Goal: Task Accomplishment & Management: Complete application form

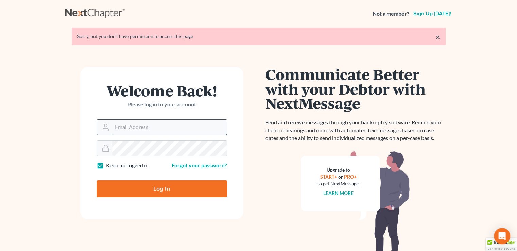
click at [136, 128] on input "Email Address" at bounding box center [169, 127] width 115 height 15
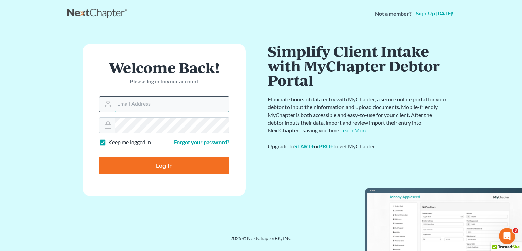
type input "cwu@usiplaw.us"
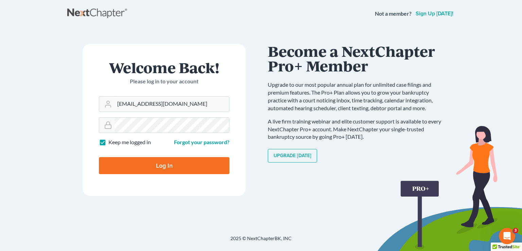
click at [156, 170] on input "Log In" at bounding box center [164, 165] width 130 height 17
type input "Thinking..."
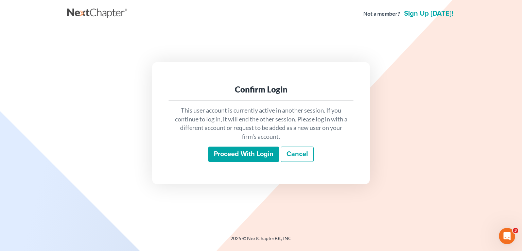
click at [244, 158] on input "Proceed with login" at bounding box center [243, 154] width 71 height 16
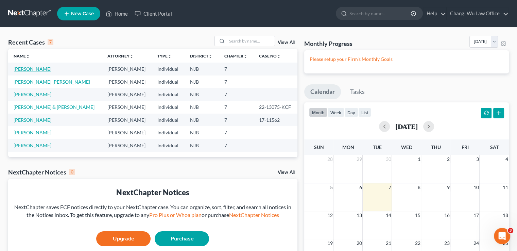
click at [29, 67] on link "[PERSON_NAME]" at bounding box center [33, 69] width 38 height 6
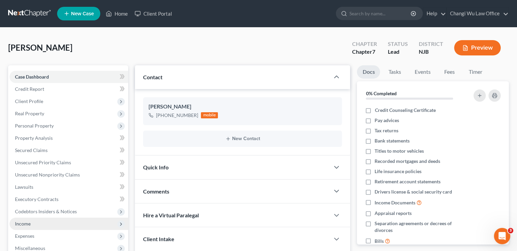
click at [76, 224] on span "Income" at bounding box center [69, 223] width 119 height 12
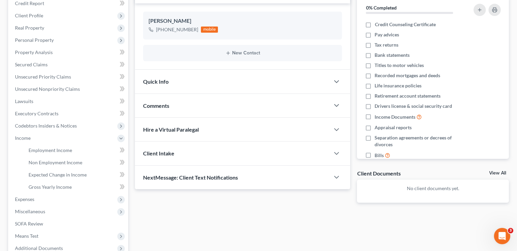
scroll to position [102, 0]
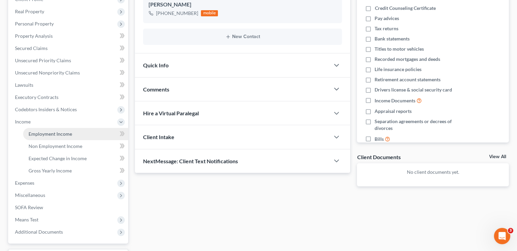
click at [54, 136] on link "Employment Income" at bounding box center [75, 134] width 105 height 12
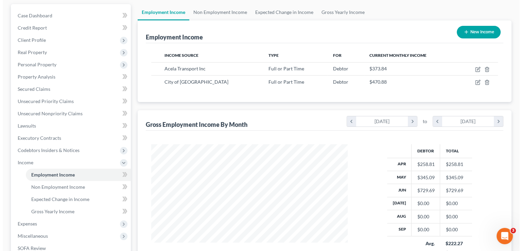
scroll to position [68, 0]
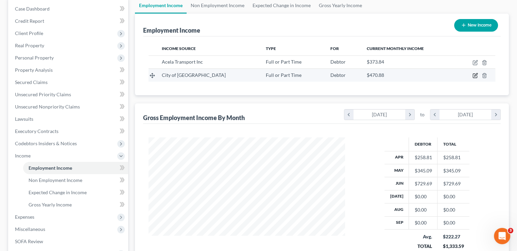
click at [473, 75] on icon "button" at bounding box center [474, 75] width 5 height 5
select select "0"
select select "33"
select select "0"
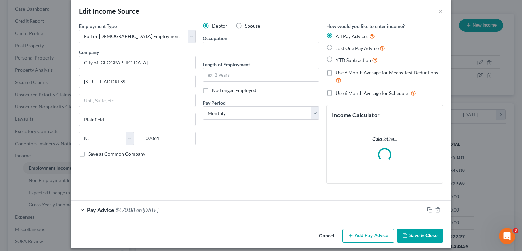
scroll to position [14, 0]
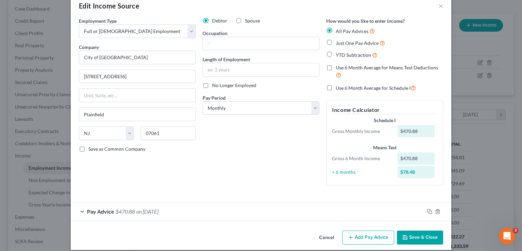
click at [81, 211] on div "Pay Advice $470.88 on [DATE]" at bounding box center [247, 211] width 353 height 18
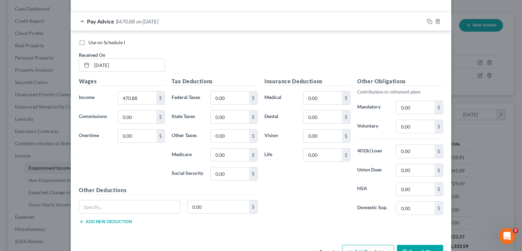
scroll to position [224, 0]
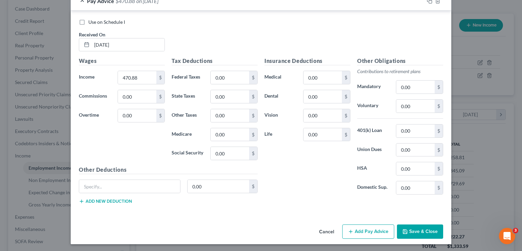
click at [111, 198] on button "Add new deduction" at bounding box center [105, 200] width 53 height 5
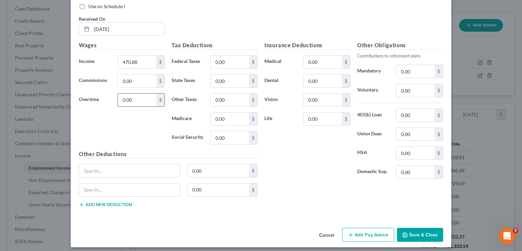
scroll to position [243, 0]
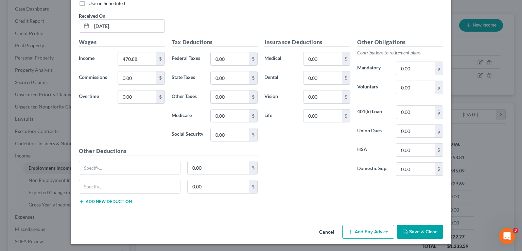
click at [80, 199] on icon "button" at bounding box center [81, 201] width 5 height 5
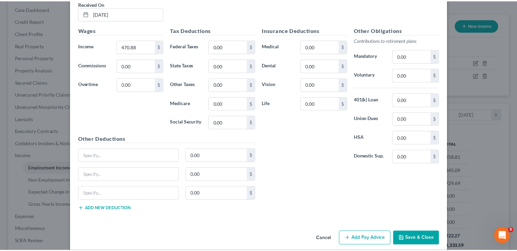
scroll to position [262, 0]
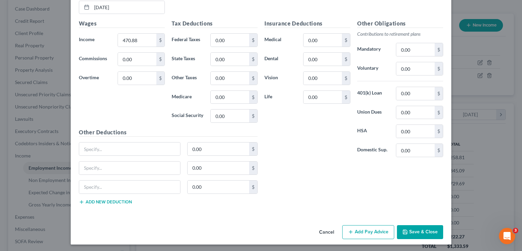
click at [328, 230] on button "Cancel" at bounding box center [327, 233] width 26 height 14
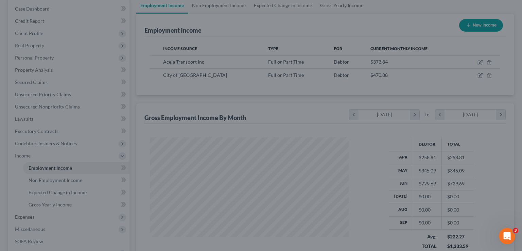
scroll to position [339694, 339605]
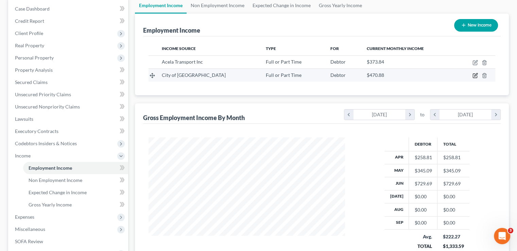
click at [475, 74] on icon "button" at bounding box center [474, 75] width 5 height 5
select select "0"
select select "33"
select select "0"
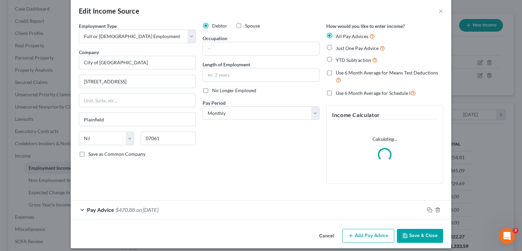
scroll to position [14, 0]
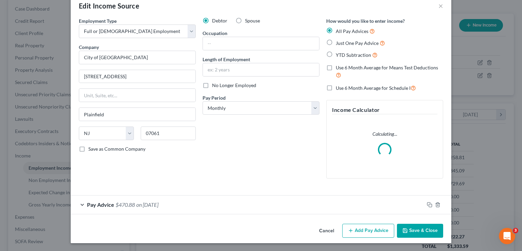
click at [80, 202] on div "Pay Advice $470.88 on [DATE]" at bounding box center [247, 204] width 353 height 18
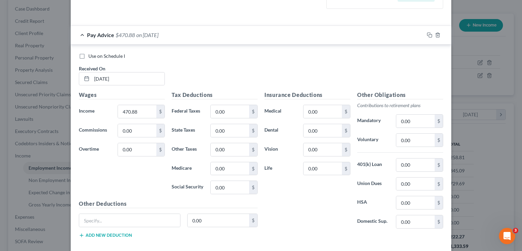
scroll to position [224, 0]
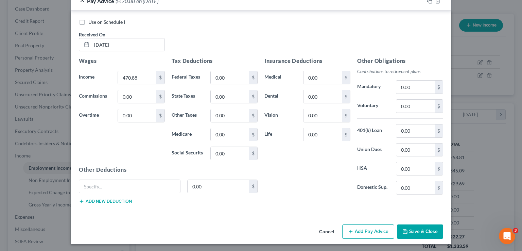
click at [374, 229] on button "Add Pay Advice" at bounding box center [368, 231] width 52 height 14
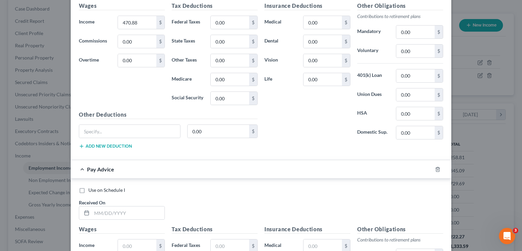
scroll to position [360, 0]
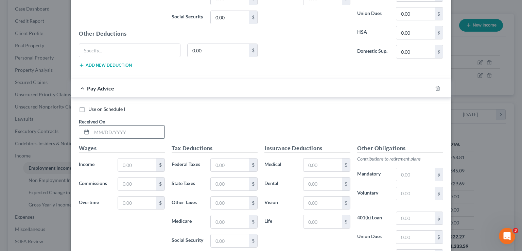
click at [120, 127] on input "text" at bounding box center [128, 131] width 73 height 13
type input "[DATE]"
click at [144, 166] on input "text" at bounding box center [137, 164] width 38 height 13
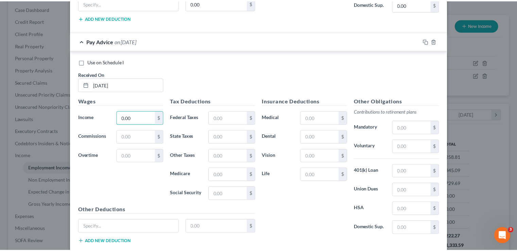
scroll to position [446, 0]
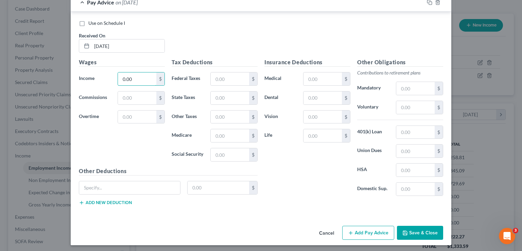
type input "0.00"
click at [412, 231] on button "Save & Close" at bounding box center [420, 233] width 46 height 14
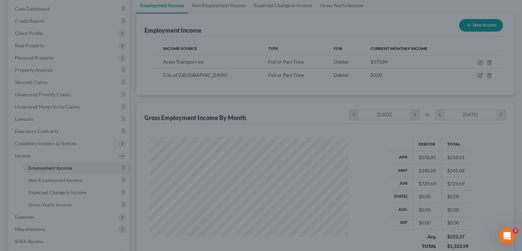
scroll to position [339694, 339605]
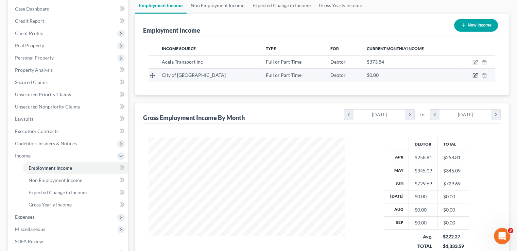
click at [475, 77] on icon "button" at bounding box center [475, 76] width 4 height 4
select select "0"
select select "33"
select select "0"
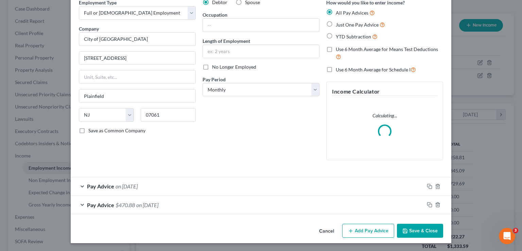
scroll to position [33, 0]
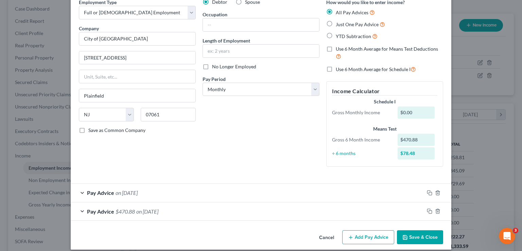
drag, startPoint x: 384, startPoint y: 235, endPoint x: 420, endPoint y: 218, distance: 39.5
click at [384, 234] on button "Add Pay Advice" at bounding box center [368, 237] width 52 height 14
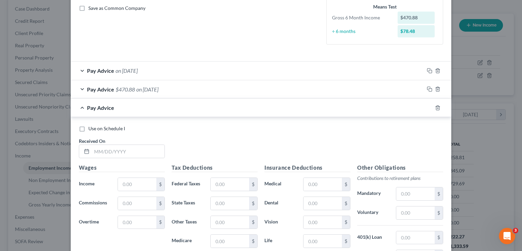
scroll to position [170, 0]
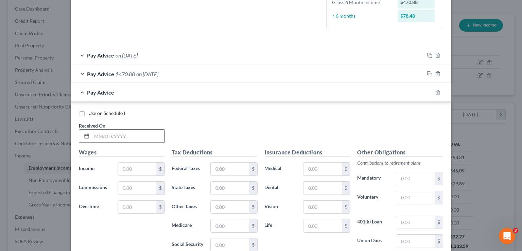
click at [100, 135] on input "text" at bounding box center [128, 135] width 73 height 13
type input "[DATE]"
click at [144, 171] on input "text" at bounding box center [137, 168] width 38 height 13
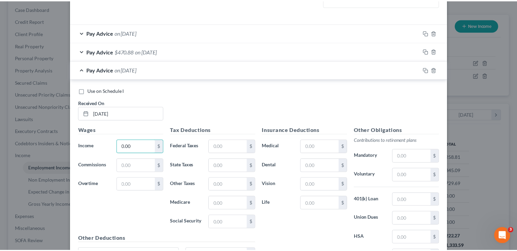
scroll to position [261, 0]
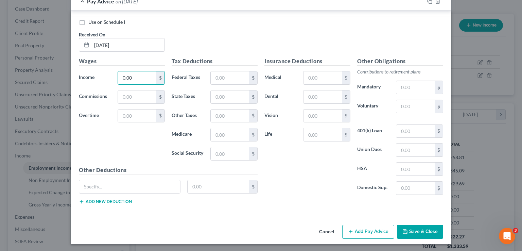
type input "0.00"
drag, startPoint x: 424, startPoint y: 228, endPoint x: 505, endPoint y: 223, distance: 80.7
click at [424, 228] on button "Save & Close" at bounding box center [420, 232] width 46 height 14
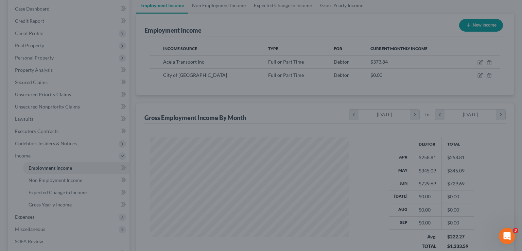
scroll to position [339694, 339605]
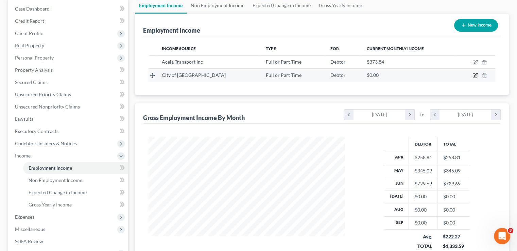
click at [474, 77] on icon "button" at bounding box center [475, 76] width 4 height 4
select select "0"
select select "33"
select select "0"
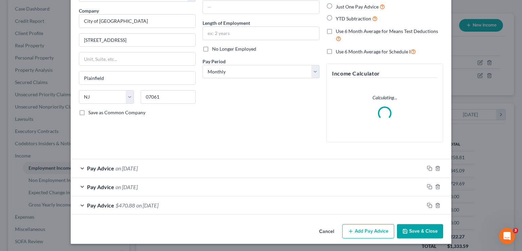
scroll to position [51, 0]
click at [367, 234] on button "Add Pay Advice" at bounding box center [368, 231] width 52 height 14
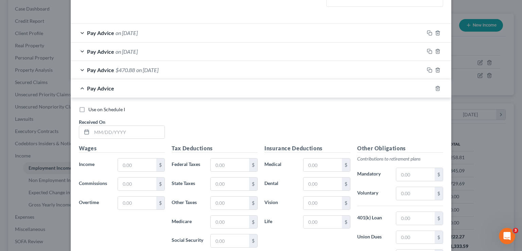
scroll to position [187, 0]
click at [112, 133] on input "text" at bounding box center [128, 131] width 73 height 13
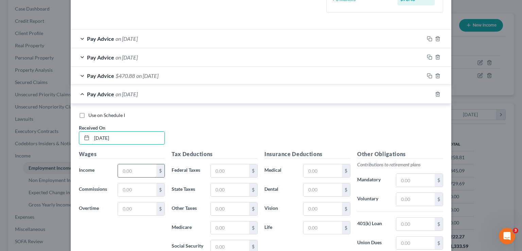
type input "[DATE]"
click at [136, 168] on input "text" at bounding box center [137, 170] width 38 height 13
type input "0.00"
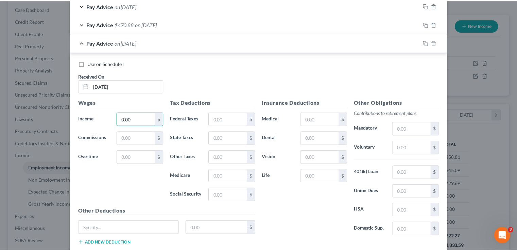
scroll to position [279, 0]
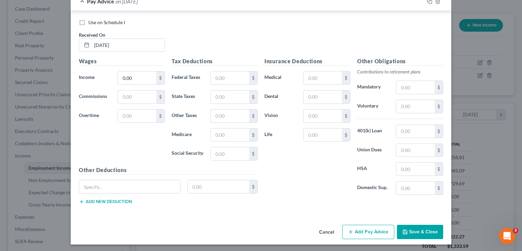
click at [419, 231] on button "Save & Close" at bounding box center [420, 232] width 46 height 14
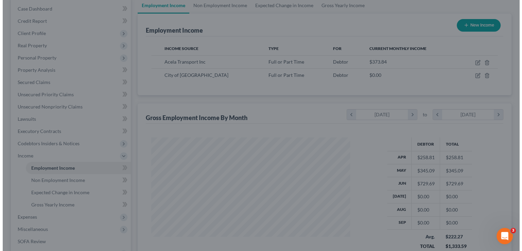
scroll to position [339694, 339605]
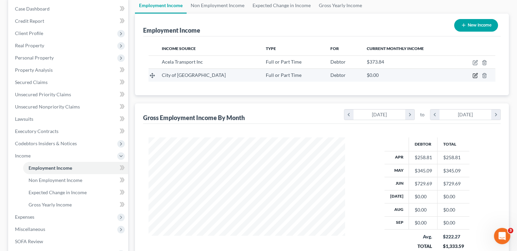
click at [477, 76] on icon "button" at bounding box center [474, 75] width 5 height 5
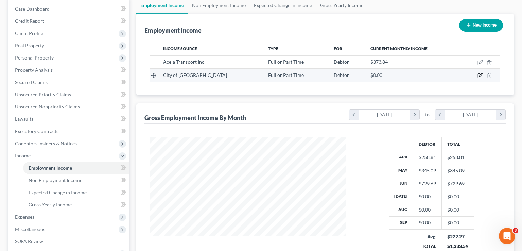
select select "0"
select select "33"
select select "0"
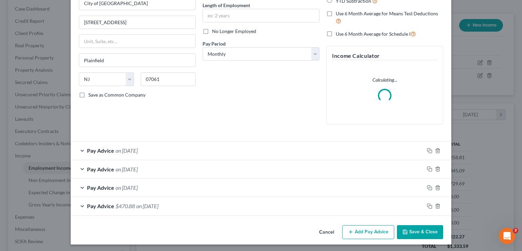
scroll to position [69, 0]
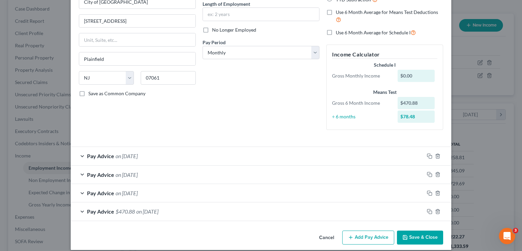
click at [375, 231] on button "Add Pay Advice" at bounding box center [368, 237] width 52 height 14
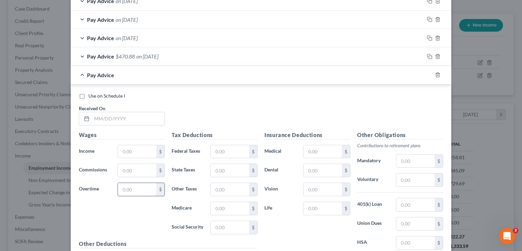
scroll to position [239, 0]
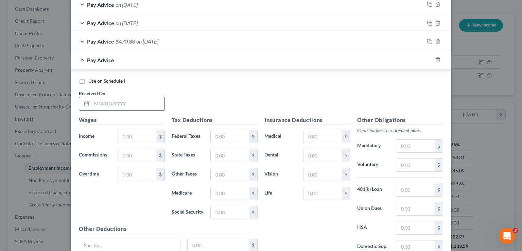
click at [100, 105] on input "text" at bounding box center [128, 103] width 73 height 13
type input "[DATE]"
click at [144, 135] on input "text" at bounding box center [137, 136] width 38 height 13
type input "0.00"
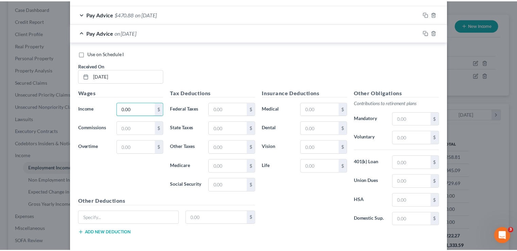
scroll to position [298, 0]
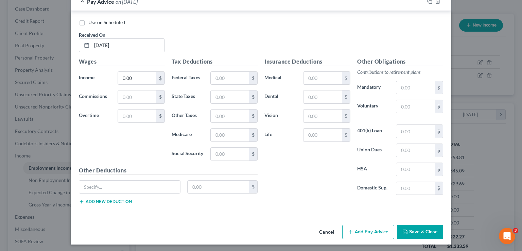
click at [415, 229] on button "Save & Close" at bounding box center [420, 232] width 46 height 14
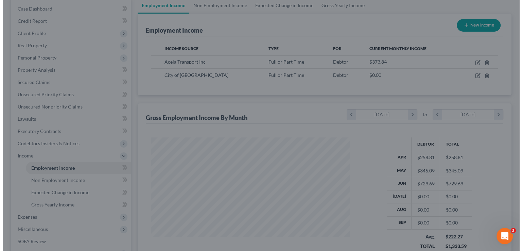
scroll to position [339694, 339605]
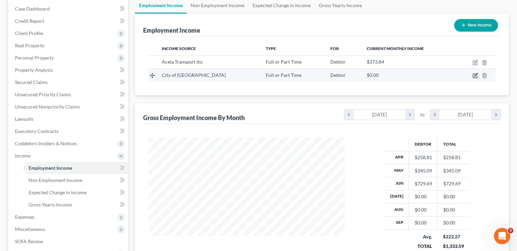
click at [476, 74] on icon "button" at bounding box center [474, 75] width 5 height 5
select select "0"
select select "33"
select select "0"
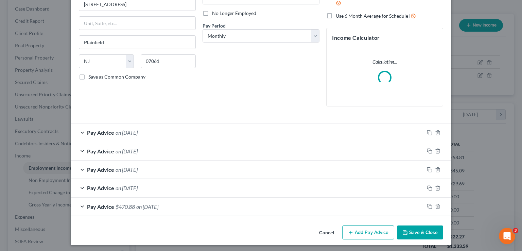
scroll to position [88, 0]
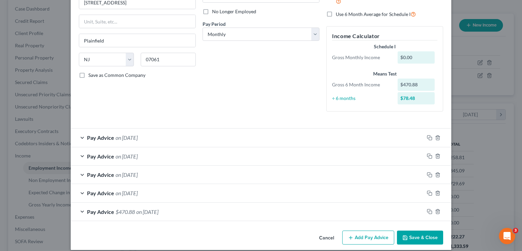
click at [117, 173] on span "on [DATE]" at bounding box center [127, 174] width 22 height 6
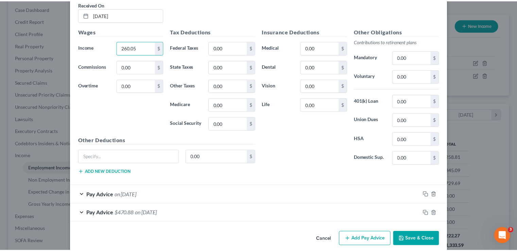
scroll to position [298, 0]
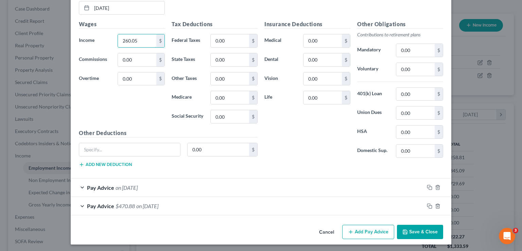
type input "260.05"
click at [412, 230] on button "Save & Close" at bounding box center [420, 232] width 46 height 14
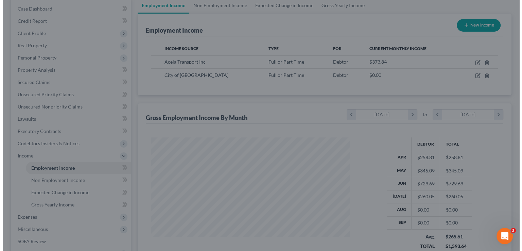
scroll to position [339694, 339605]
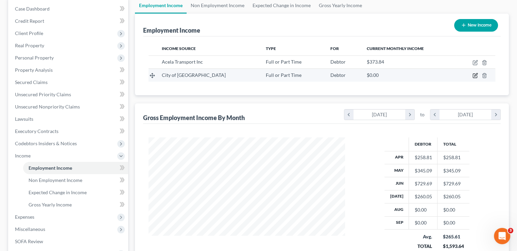
click at [475, 75] on icon "button" at bounding box center [474, 75] width 5 height 5
select select "0"
select select "33"
select select "0"
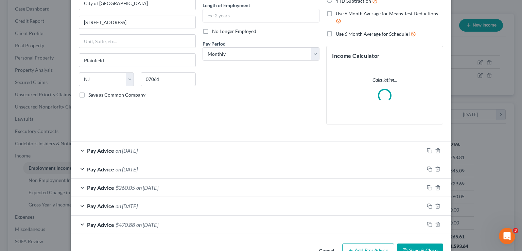
scroll to position [88, 0]
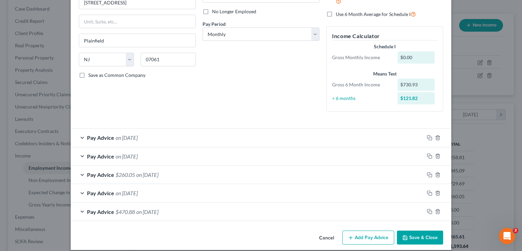
click at [138, 191] on span "on [DATE]" at bounding box center [127, 193] width 22 height 6
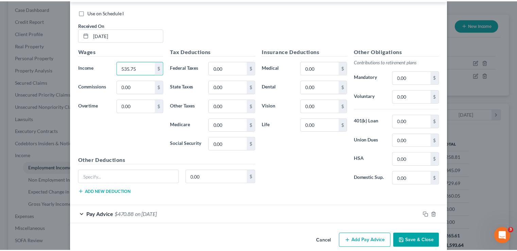
scroll to position [292, 0]
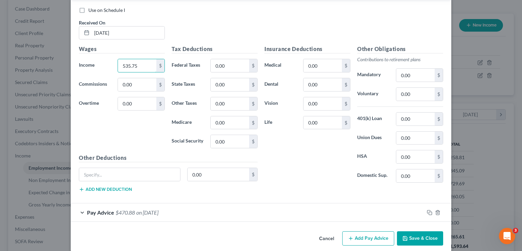
type input "535.75"
drag, startPoint x: 429, startPoint y: 237, endPoint x: 511, endPoint y: 222, distance: 83.2
click at [429, 236] on button "Save & Close" at bounding box center [420, 238] width 46 height 14
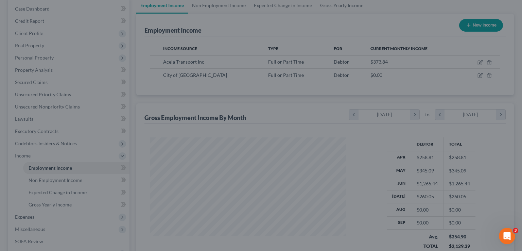
scroll to position [339694, 339605]
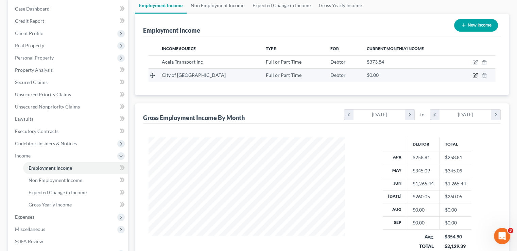
click at [474, 75] on icon "button" at bounding box center [474, 75] width 5 height 5
select select "0"
select select "33"
select select "0"
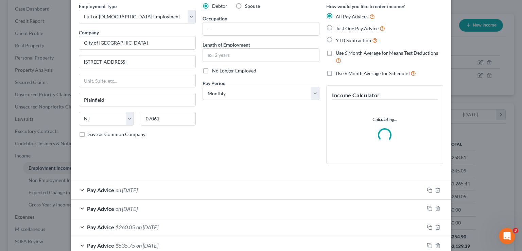
scroll to position [88, 0]
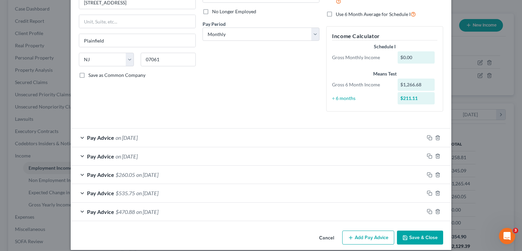
click at [124, 150] on div "Pay Advice on [DATE]" at bounding box center [247, 156] width 353 height 18
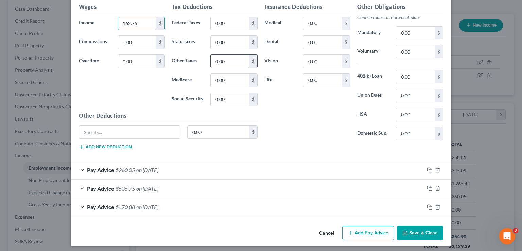
scroll to position [298, 0]
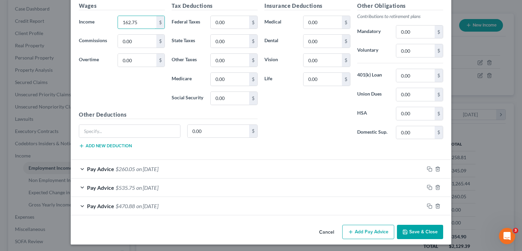
type input "162.75"
click at [418, 232] on button "Save & Close" at bounding box center [420, 232] width 46 height 14
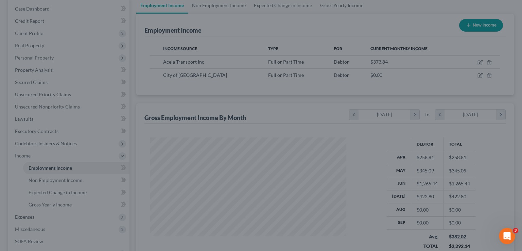
scroll to position [339694, 339605]
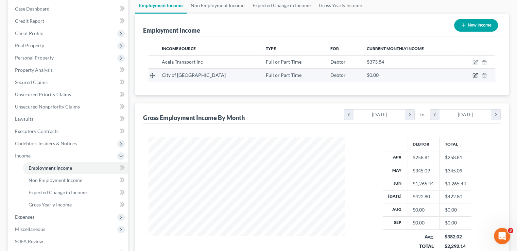
click at [476, 76] on icon "button" at bounding box center [474, 75] width 5 height 5
select select "0"
select select "33"
select select "0"
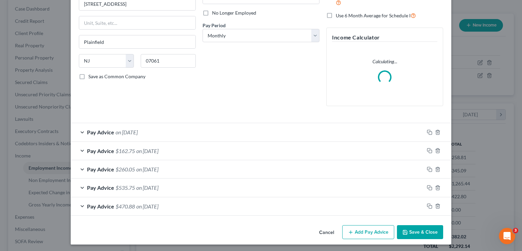
scroll to position [88, 0]
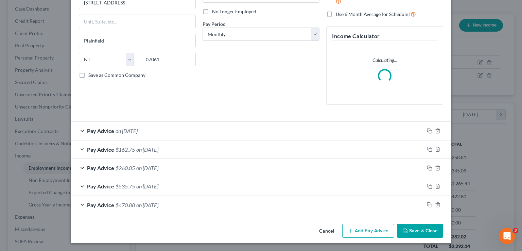
click at [133, 129] on span "on [DATE]" at bounding box center [127, 130] width 22 height 6
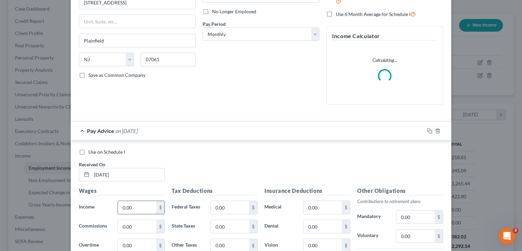
click at [137, 204] on input "0.00" at bounding box center [137, 207] width 38 height 13
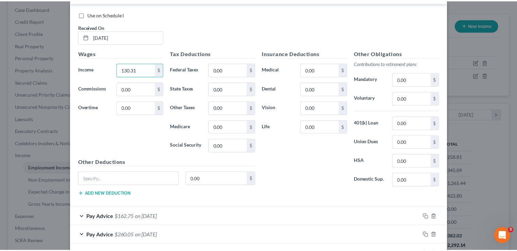
scroll to position [298, 0]
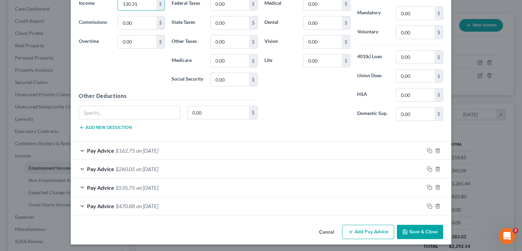
type input "130.31"
click at [410, 229] on button "Save & Close" at bounding box center [420, 232] width 46 height 14
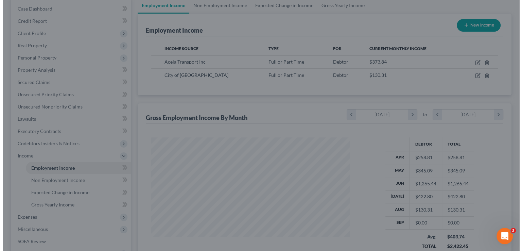
scroll to position [339694, 339605]
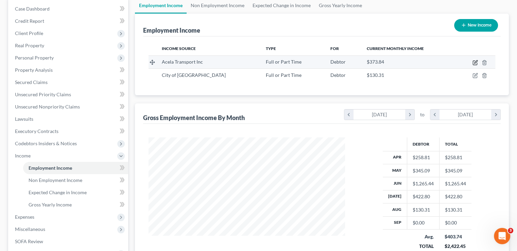
click at [475, 64] on icon "button" at bounding box center [475, 63] width 4 height 4
select select "0"
select select "33"
select select "3"
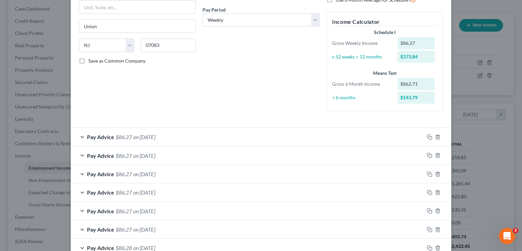
scroll to position [200, 0]
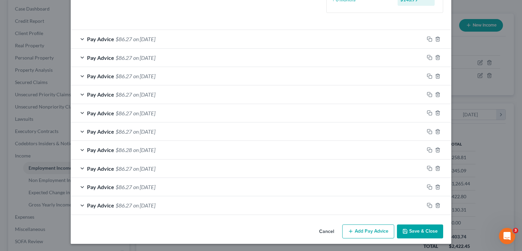
click at [371, 230] on button "Add Pay Advice" at bounding box center [368, 231] width 52 height 14
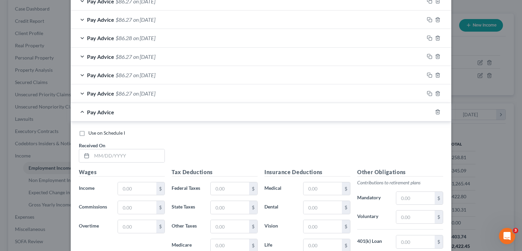
scroll to position [336, 0]
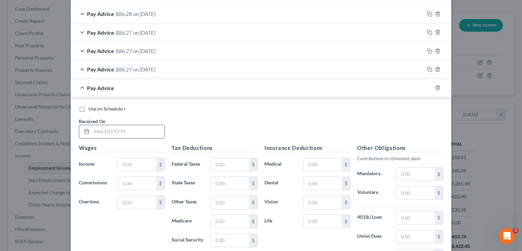
click at [117, 130] on input "text" at bounding box center [128, 131] width 73 height 13
type input "[DATE]"
click at [124, 164] on input "text" at bounding box center [137, 164] width 38 height 13
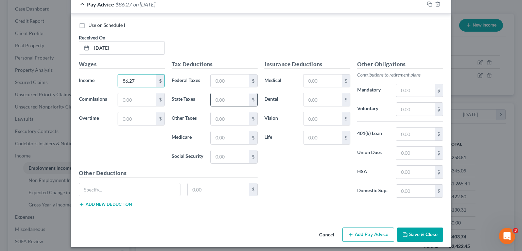
scroll to position [422, 0]
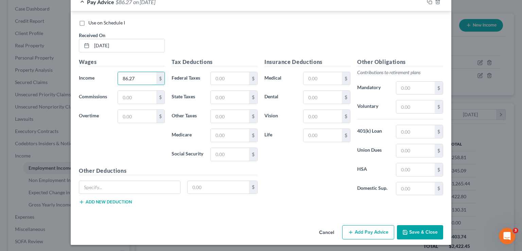
type input "86.27"
click at [369, 227] on button "Add Pay Advice" at bounding box center [368, 232] width 52 height 14
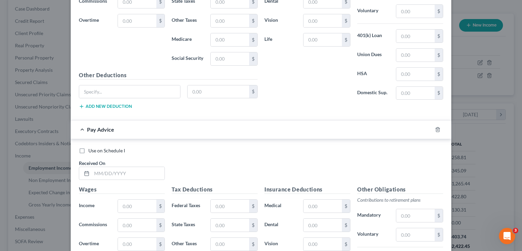
scroll to position [524, 0]
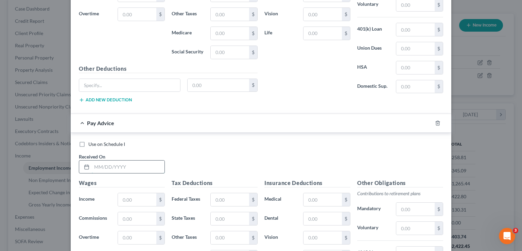
click at [95, 163] on input "text" at bounding box center [128, 166] width 73 height 13
type input "[DATE]"
click at [132, 199] on input "text" at bounding box center [137, 199] width 38 height 13
type input "86.26"
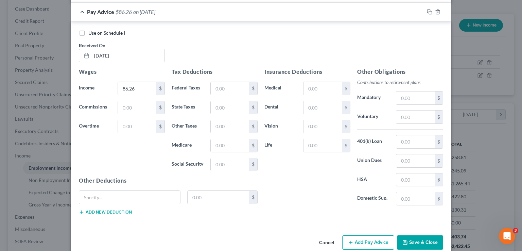
scroll to position [644, 0]
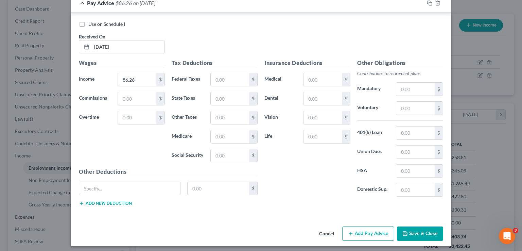
click at [352, 232] on button "Add Pay Advice" at bounding box center [368, 233] width 52 height 14
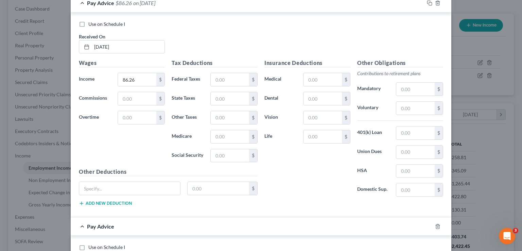
scroll to position [746, 0]
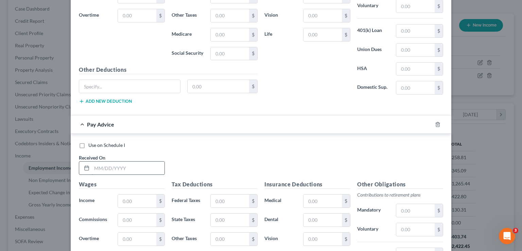
click at [92, 162] on input "text" at bounding box center [128, 167] width 73 height 13
type input "[DATE]"
drag, startPoint x: 123, startPoint y: 195, endPoint x: 131, endPoint y: 192, distance: 8.2
click at [124, 195] on input "text" at bounding box center [137, 200] width 38 height 13
type input "91.67"
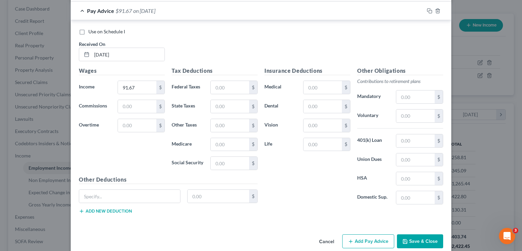
scroll to position [866, 0]
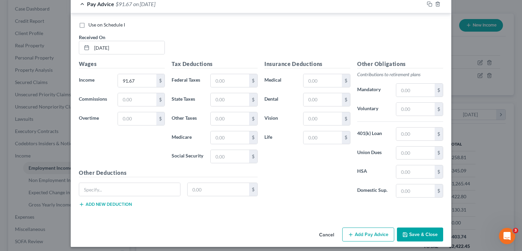
click at [352, 231] on button "Add Pay Advice" at bounding box center [368, 234] width 52 height 14
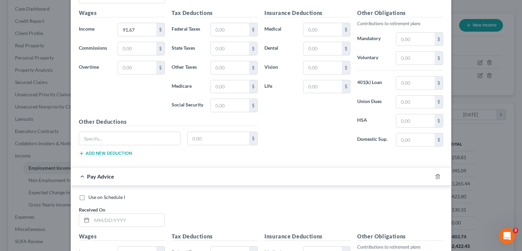
scroll to position [1002, 0]
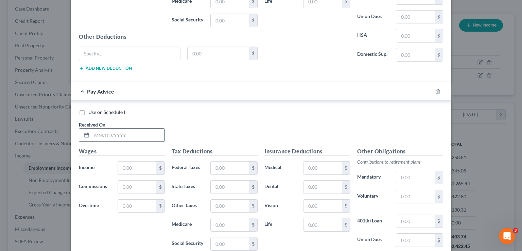
click at [106, 130] on input "text" at bounding box center [128, 134] width 73 height 13
type input "[DATE]"
click at [143, 166] on input "text" at bounding box center [137, 167] width 38 height 13
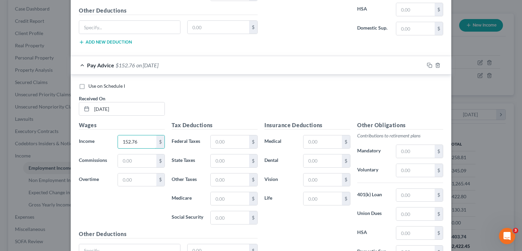
scroll to position [1088, 0]
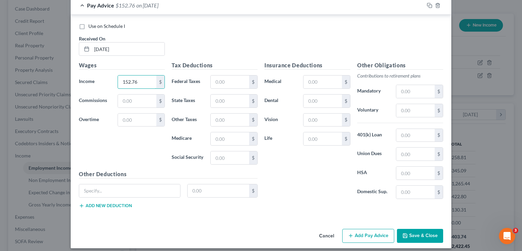
type input "152.76"
click at [380, 231] on button "Add Pay Advice" at bounding box center [368, 236] width 52 height 14
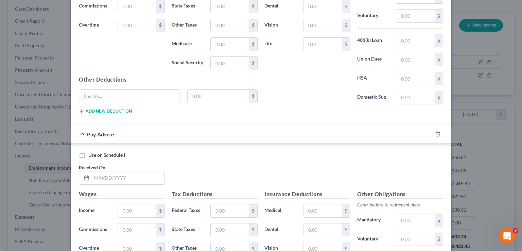
scroll to position [1224, 0]
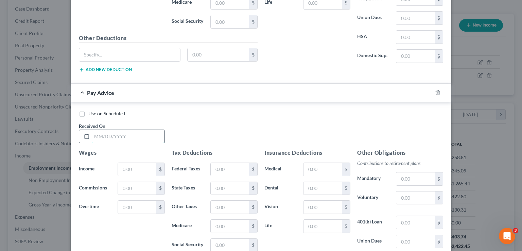
click at [139, 132] on input "text" at bounding box center [128, 136] width 73 height 13
type input "[DATE]"
click at [129, 164] on input "text" at bounding box center [137, 169] width 38 height 13
type input "122.23"
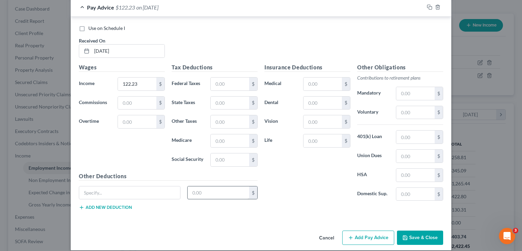
scroll to position [1310, 0]
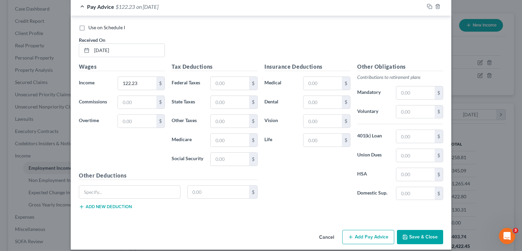
click at [372, 230] on button "Add Pay Advice" at bounding box center [368, 237] width 52 height 14
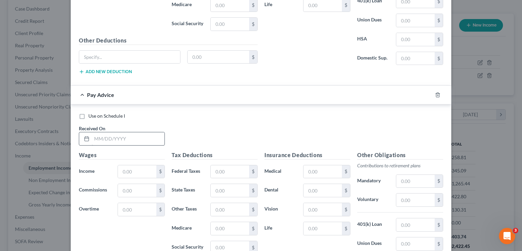
scroll to position [1446, 0]
drag, startPoint x: 121, startPoint y: 130, endPoint x: 124, endPoint y: 120, distance: 10.2
click at [122, 131] on input "text" at bounding box center [128, 137] width 73 height 13
type input "[DATE]"
click at [132, 165] on input "text" at bounding box center [137, 170] width 38 height 13
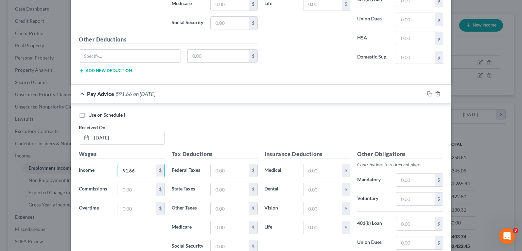
type input "91.66"
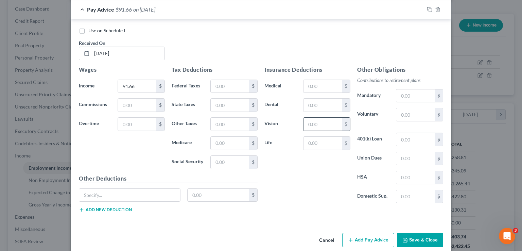
scroll to position [1532, 0]
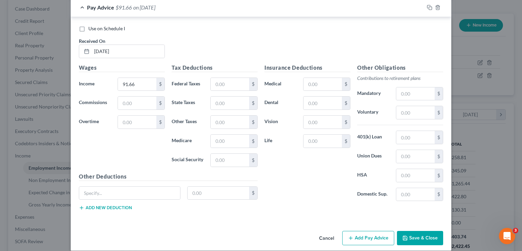
click at [359, 231] on button "Add Pay Advice" at bounding box center [368, 238] width 52 height 14
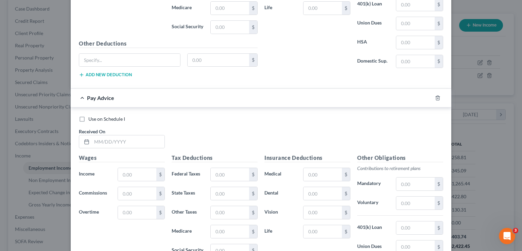
scroll to position [1668, 0]
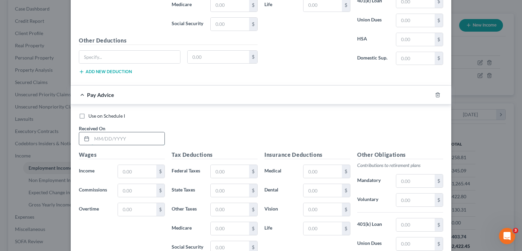
click at [93, 132] on input "text" at bounding box center [128, 138] width 73 height 13
type input "[DATE]"
click at [123, 165] on input "text" at bounding box center [137, 171] width 38 height 13
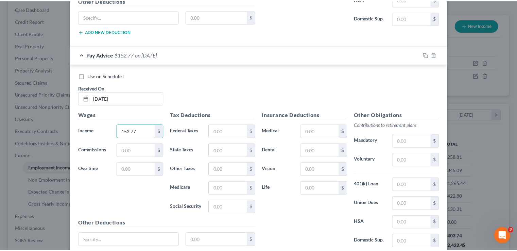
scroll to position [1753, 0]
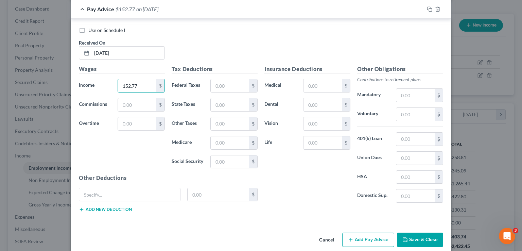
type input "152.77"
click at [411, 232] on button "Save & Close" at bounding box center [420, 239] width 46 height 14
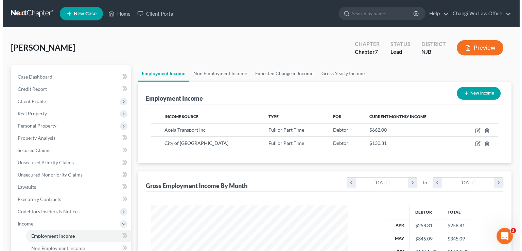
scroll to position [0, 0]
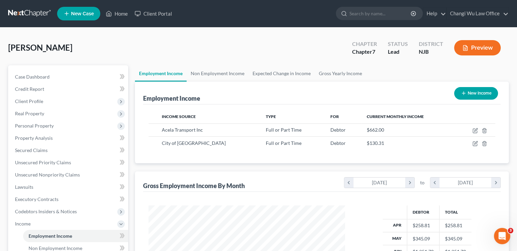
click at [478, 92] on button "New Income" at bounding box center [476, 93] width 44 height 13
select select "0"
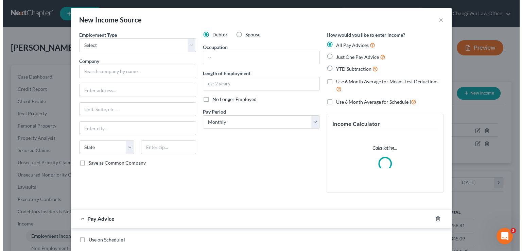
scroll to position [121, 212]
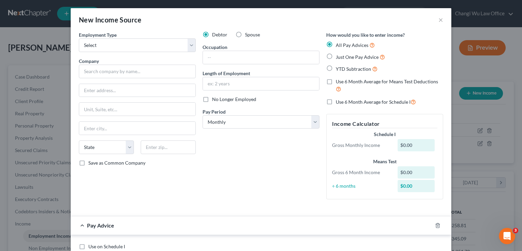
click at [245, 35] on label "Spouse" at bounding box center [252, 34] width 15 height 7
click at [248, 35] on input "Spouse" at bounding box center [250, 33] width 4 height 4
radio input "true"
click at [161, 46] on select "Select Full or [DEMOGRAPHIC_DATA] Employment Self Employment" at bounding box center [137, 45] width 117 height 14
select select "0"
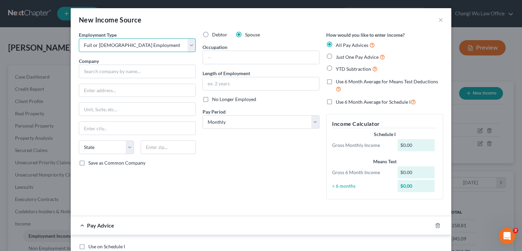
click at [79, 38] on select "Select Full or [DEMOGRAPHIC_DATA] Employment Self Employment" at bounding box center [137, 45] width 117 height 14
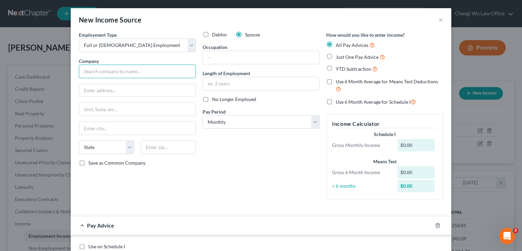
click at [192, 75] on input "text" at bounding box center [137, 72] width 117 height 14
click at [181, 67] on input "text" at bounding box center [137, 72] width 117 height 14
click at [108, 70] on input "Acela Transporation INC" at bounding box center [137, 72] width 117 height 14
type input "Acela Transportation INC"
click at [110, 91] on input "text" at bounding box center [137, 90] width 116 height 13
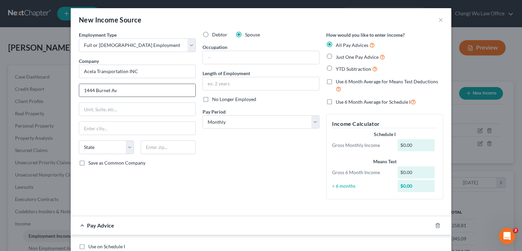
type input "[STREET_ADDRESS]"
click at [111, 120] on div "Employment Type * Select Full or [DEMOGRAPHIC_DATA] Employment Self Employment …" at bounding box center [137, 117] width 124 height 173
click at [107, 125] on input "text" at bounding box center [137, 128] width 116 height 13
type input "Union"
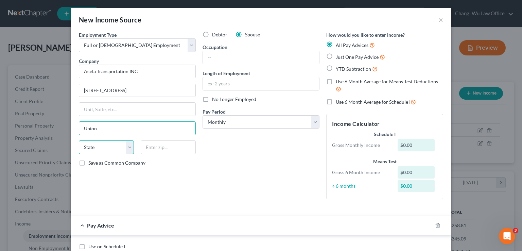
click at [125, 144] on select "State [US_STATE] AK AR AZ CA CO CT DE DC [GEOGRAPHIC_DATA] [GEOGRAPHIC_DATA] GU…" at bounding box center [106, 147] width 55 height 14
select select "33"
click at [79, 140] on select "State [US_STATE] AK AR AZ CA CO CT DE DC [GEOGRAPHIC_DATA] [GEOGRAPHIC_DATA] GU…" at bounding box center [106, 147] width 55 height 14
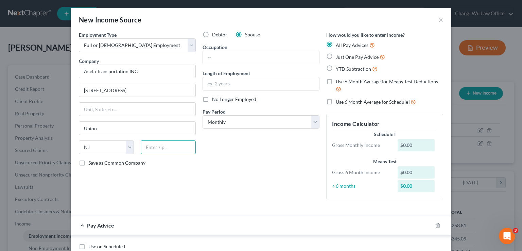
click at [167, 147] on input "text" at bounding box center [168, 147] width 55 height 14
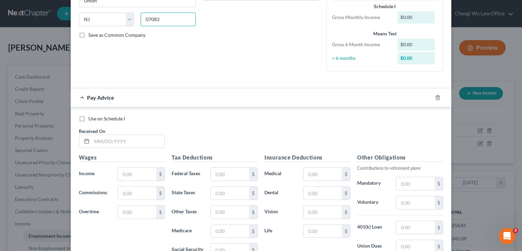
scroll to position [136, 0]
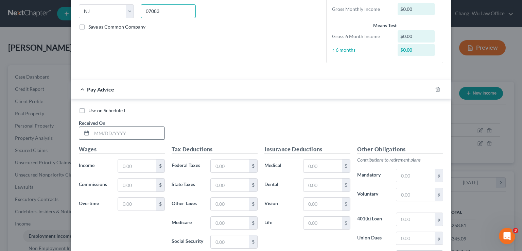
type input "07083"
click at [109, 133] on input "text" at bounding box center [128, 133] width 73 height 13
type input "[DATE]"
click at [140, 164] on input "text" at bounding box center [137, 165] width 38 height 13
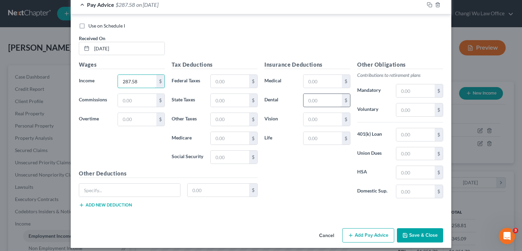
scroll to position [224, 0]
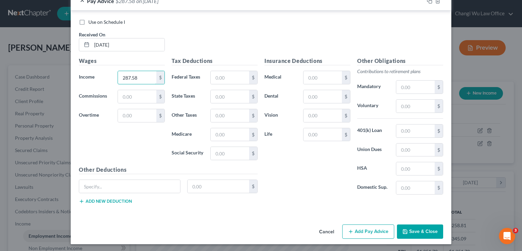
type input "287.58"
click at [371, 228] on button "Add Pay Advice" at bounding box center [368, 231] width 52 height 14
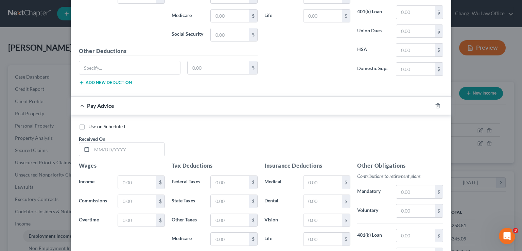
scroll to position [360, 0]
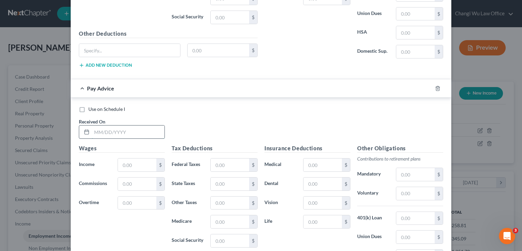
click at [101, 130] on input "text" at bounding box center [128, 131] width 73 height 13
type input "[DATE]"
click at [129, 162] on input "text" at bounding box center [137, 164] width 38 height 13
type input "320.39"
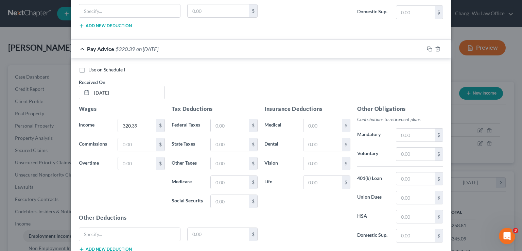
scroll to position [446, 0]
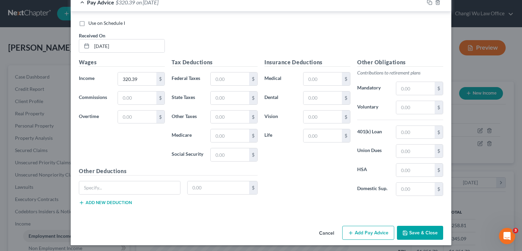
click at [345, 228] on button "Add Pay Advice" at bounding box center [368, 233] width 52 height 14
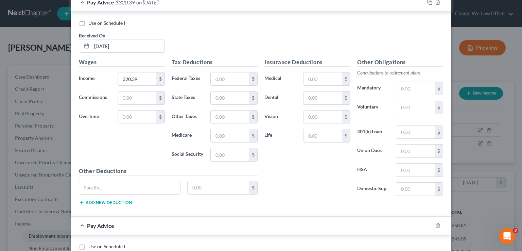
scroll to position [582, 0]
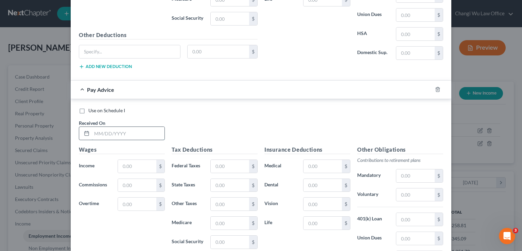
click at [114, 132] on input "text" at bounding box center [128, 133] width 73 height 13
type input "[DATE]"
click at [126, 162] on input "text" at bounding box center [137, 166] width 38 height 13
type input "320.39"
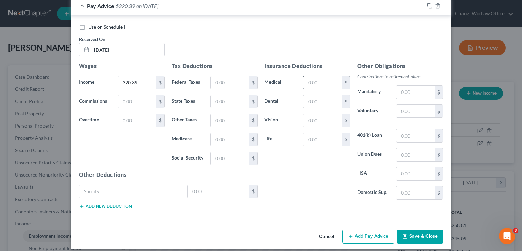
scroll to position [668, 0]
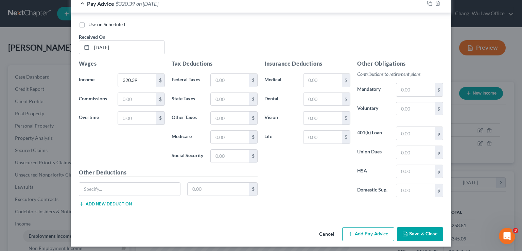
click at [363, 233] on button "Add Pay Advice" at bounding box center [368, 234] width 52 height 14
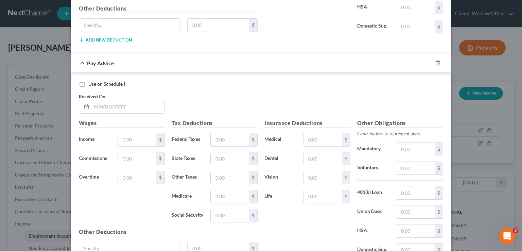
scroll to position [838, 0]
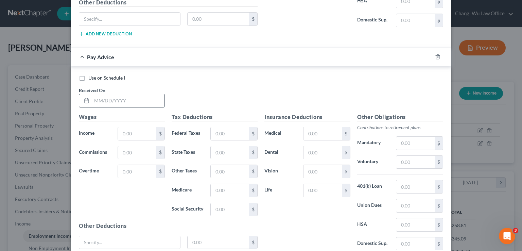
click at [123, 100] on input "text" at bounding box center [128, 100] width 73 height 13
type input "[DATE]"
click at [123, 127] on input "text" at bounding box center [137, 133] width 38 height 13
drag, startPoint x: 137, startPoint y: 128, endPoint x: 106, endPoint y: 125, distance: 31.5
click at [107, 127] on div "Income * 86.27 $" at bounding box center [121, 134] width 93 height 14
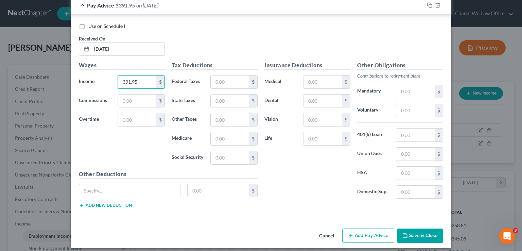
scroll to position [890, 0]
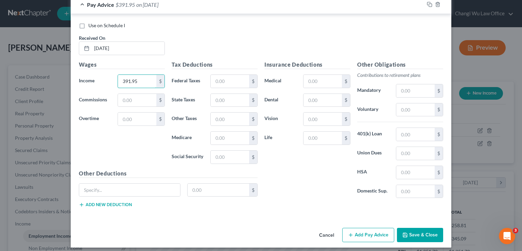
type input "391.95"
click at [358, 231] on button "Add Pay Advice" at bounding box center [368, 235] width 52 height 14
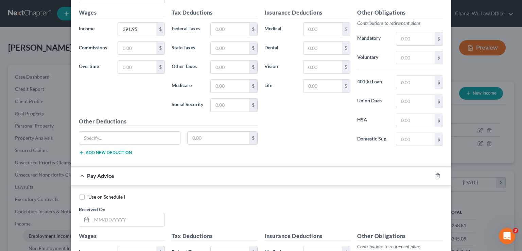
scroll to position [1026, 0]
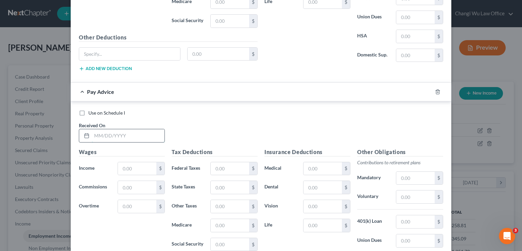
click at [110, 130] on input "text" at bounding box center [128, 135] width 73 height 13
type input "[DATE]"
click at [134, 164] on input "text" at bounding box center [137, 168] width 38 height 13
type input "320.39"
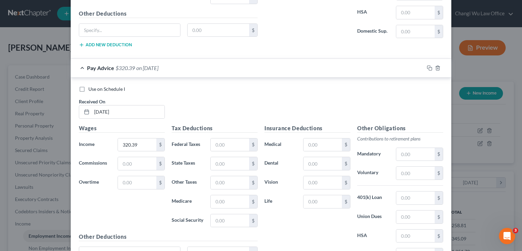
scroll to position [1112, 0]
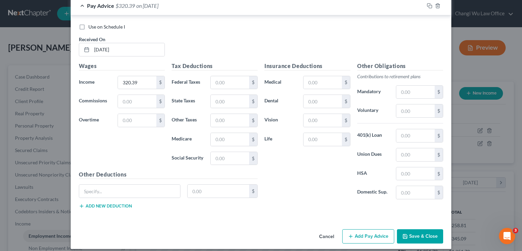
click at [367, 229] on button "Add Pay Advice" at bounding box center [368, 236] width 52 height 14
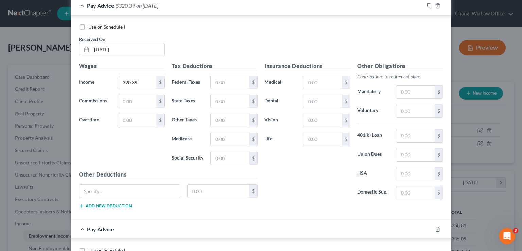
scroll to position [1248, 0]
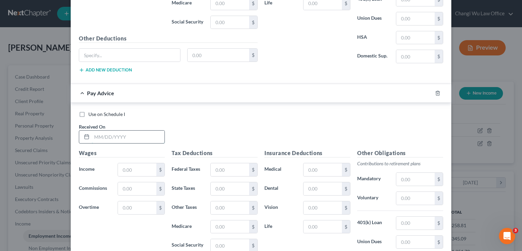
click at [123, 130] on input "text" at bounding box center [128, 136] width 73 height 13
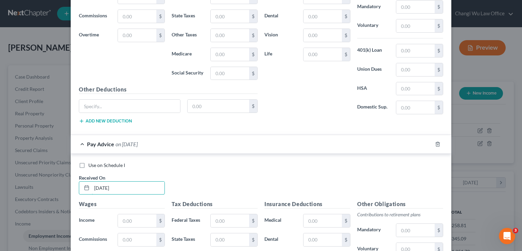
scroll to position [1112, 0]
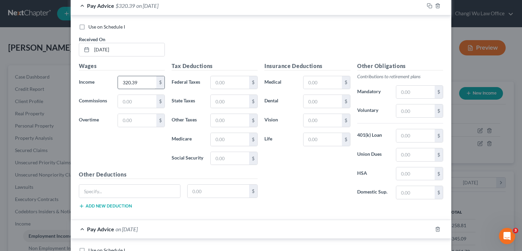
type input "[DATE]"
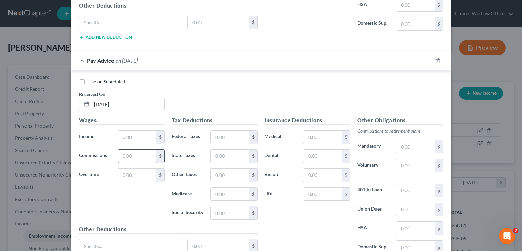
scroll to position [1282, 0]
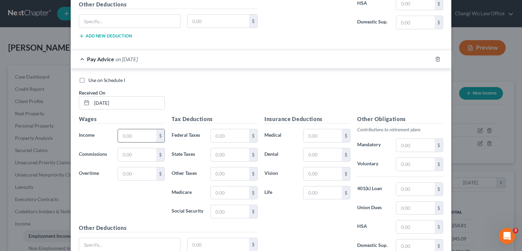
click at [134, 132] on input "text" at bounding box center [137, 135] width 38 height 13
paste input "320.39"
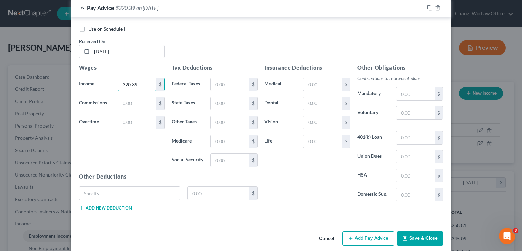
scroll to position [1334, 0]
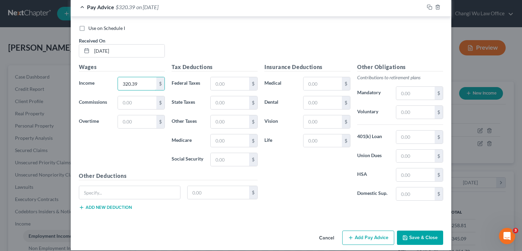
type input "320.39"
drag, startPoint x: 363, startPoint y: 232, endPoint x: 521, endPoint y: 179, distance: 166.7
click at [365, 231] on button "Add Pay Advice" at bounding box center [368, 237] width 52 height 14
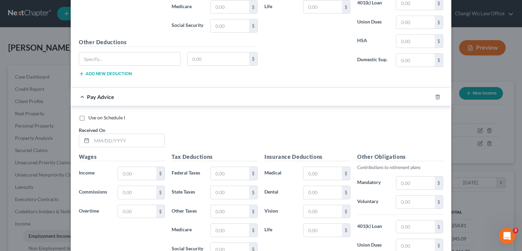
scroll to position [1470, 0]
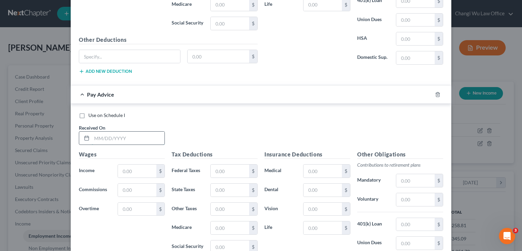
click at [110, 132] on input "text" at bounding box center [128, 138] width 73 height 13
type input "[DATE]"
click at [134, 168] on input "text" at bounding box center [137, 170] width 38 height 13
paste input "320.39"
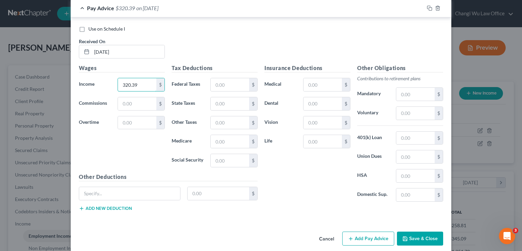
type input "320.39"
click at [363, 231] on button "Add Pay Advice" at bounding box center [368, 238] width 52 height 14
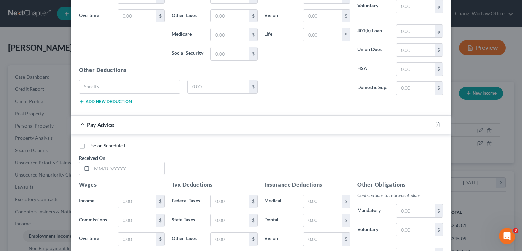
scroll to position [1692, 0]
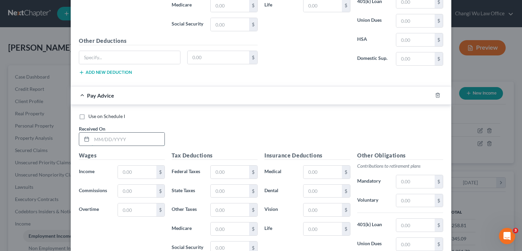
click at [105, 133] on input "text" at bounding box center [128, 139] width 73 height 13
type input "[DATE]"
click at [130, 165] on input "text" at bounding box center [137, 171] width 38 height 13
paste input "320.39"
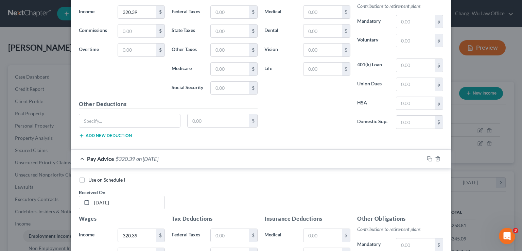
scroll to position [1318, 0]
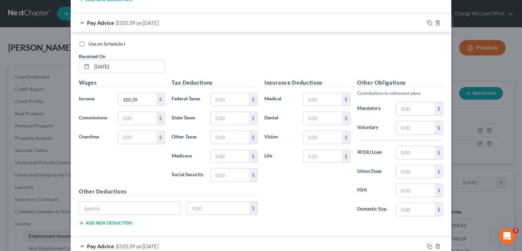
type input "320.39"
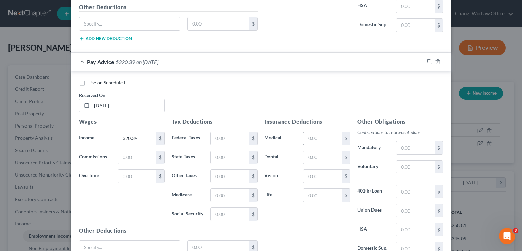
scroll to position [1778, 0]
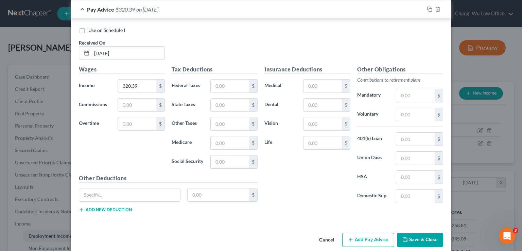
click at [357, 233] on button "Add Pay Advice" at bounding box center [368, 240] width 52 height 14
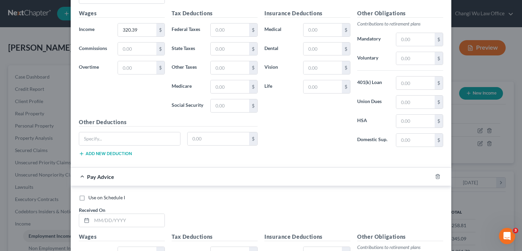
scroll to position [1846, 0]
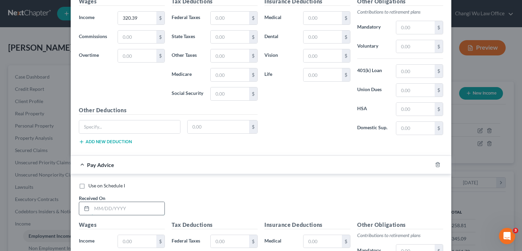
click at [96, 202] on input "text" at bounding box center [128, 208] width 73 height 13
click at [123, 202] on input "06/17/" at bounding box center [128, 208] width 73 height 13
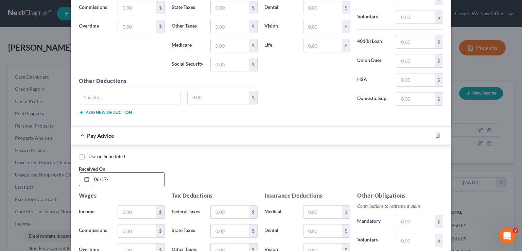
scroll to position [1914, 0]
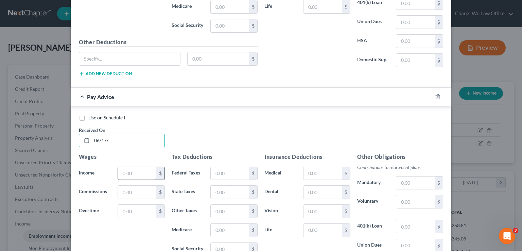
type input "06/17/"
drag, startPoint x: 126, startPoint y: 159, endPoint x: 126, endPoint y: 162, distance: 3.4
click at [126, 167] on input "text" at bounding box center [137, 173] width 38 height 13
paste input "320.39"
click at [138, 167] on input "320.39" at bounding box center [137, 173] width 38 height 13
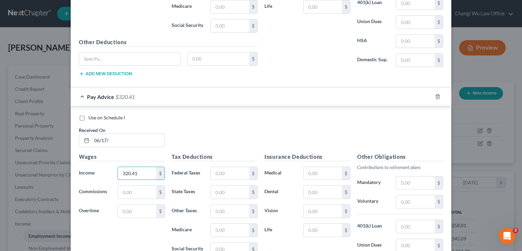
type input "320.41"
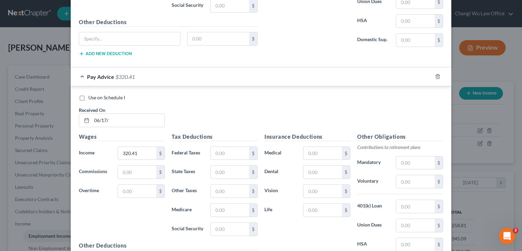
scroll to position [2000, 0]
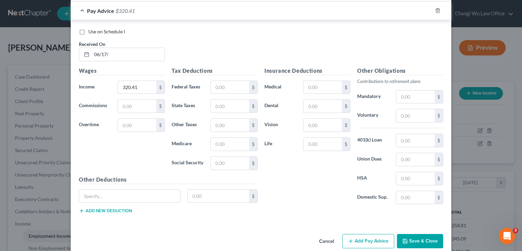
click at [369, 234] on button "Add Pay Advice" at bounding box center [368, 241] width 52 height 14
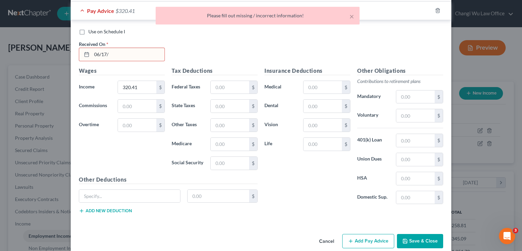
click at [129, 48] on input "06/17/" at bounding box center [128, 54] width 73 height 13
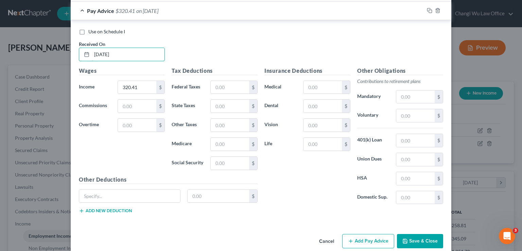
type input "[DATE]"
click at [378, 234] on button "Add Pay Advice" at bounding box center [368, 241] width 52 height 14
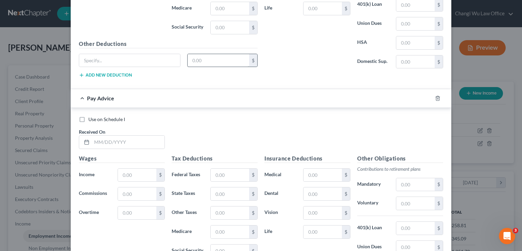
scroll to position [2136, 0]
click at [128, 135] on input "text" at bounding box center [128, 141] width 73 height 13
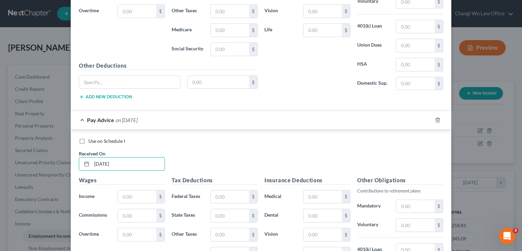
scroll to position [2102, 0]
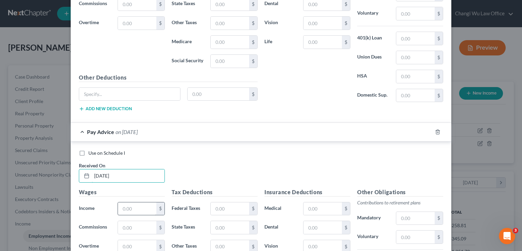
type input "[DATE]"
drag, startPoint x: 136, startPoint y: 198, endPoint x: 223, endPoint y: 172, distance: 91.0
click at [136, 202] on input "text" at bounding box center [137, 208] width 38 height 13
click at [140, 202] on input "text" at bounding box center [137, 208] width 38 height 13
paste input "320.39"
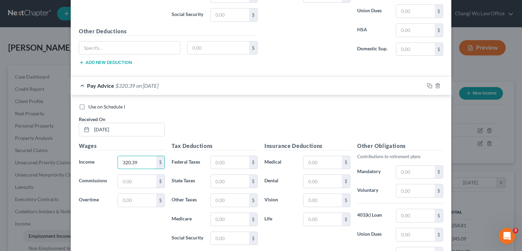
scroll to position [2222, 0]
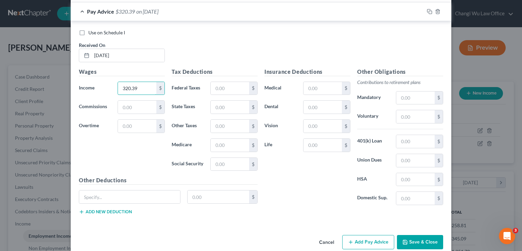
type input "320.39"
click at [355, 235] on button "Add Pay Advice" at bounding box center [368, 242] width 52 height 14
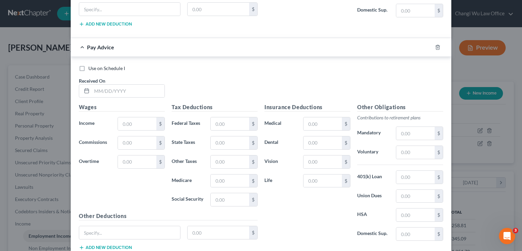
scroll to position [2426, 0]
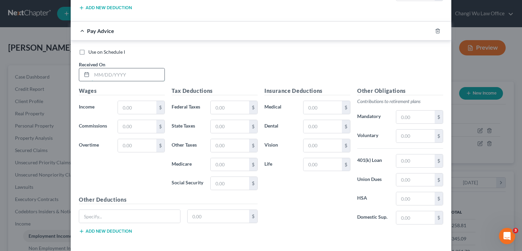
click at [111, 68] on input "text" at bounding box center [128, 74] width 73 height 13
type input "[DATE]"
click at [135, 101] on input "text" at bounding box center [137, 107] width 38 height 13
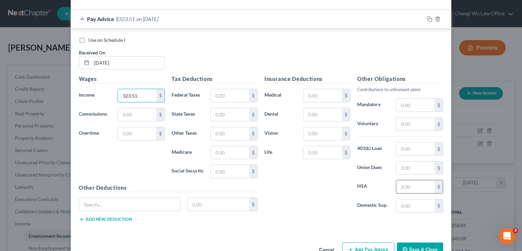
scroll to position [2444, 0]
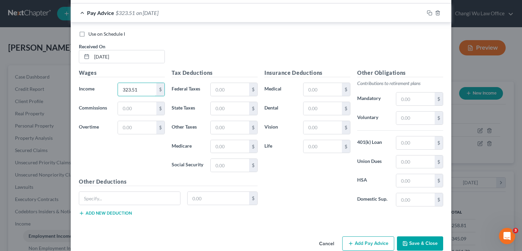
type input "323.51"
drag, startPoint x: 375, startPoint y: 229, endPoint x: 514, endPoint y: 181, distance: 146.8
click at [376, 236] on button "Add Pay Advice" at bounding box center [368, 243] width 52 height 14
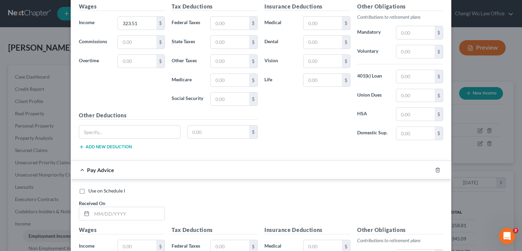
scroll to position [2512, 0]
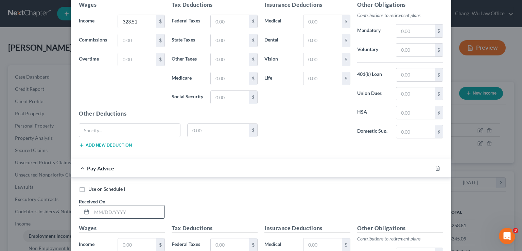
click at [98, 205] on input "text" at bounding box center [128, 211] width 73 height 13
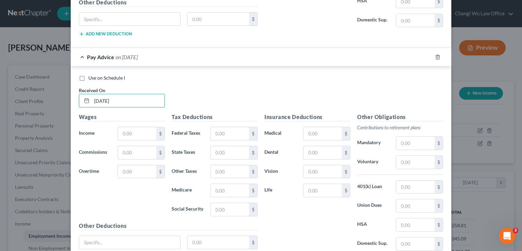
scroll to position [2648, 0]
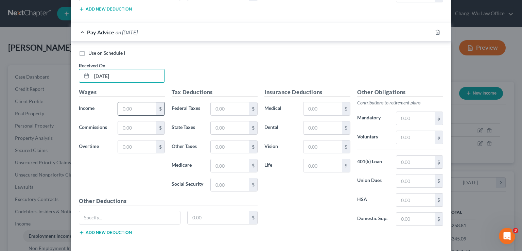
type input "[DATE]"
click at [128, 102] on input "text" at bounding box center [137, 108] width 38 height 13
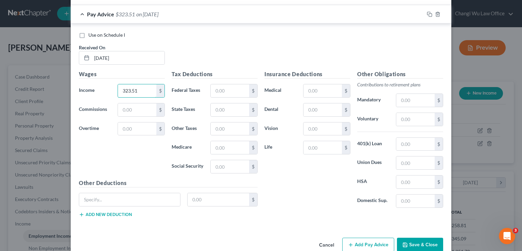
type input "323.51"
click at [366, 238] on button "Add Pay Advice" at bounding box center [368, 245] width 52 height 14
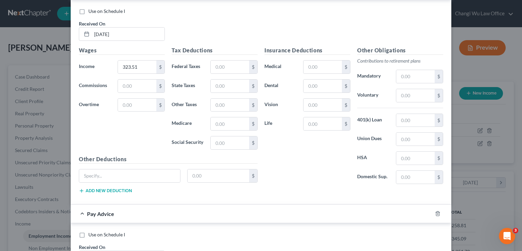
scroll to position [2768, 0]
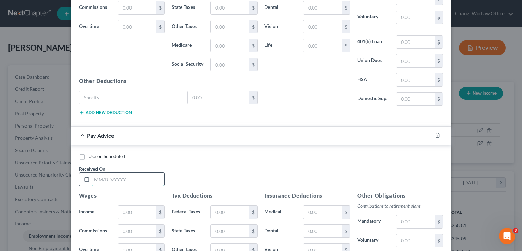
click at [113, 173] on input "text" at bounding box center [128, 179] width 73 height 13
type input "[DATE]"
click at [144, 206] on input "text" at bounding box center [137, 212] width 38 height 13
type input "404.41"
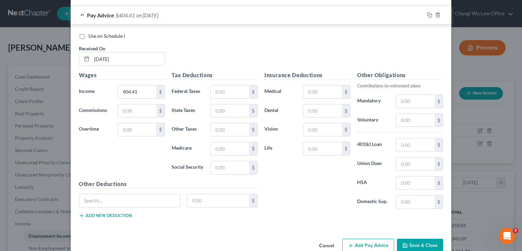
click at [375, 239] on button "Add Pay Advice" at bounding box center [368, 246] width 52 height 14
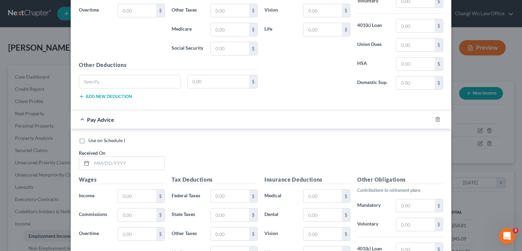
scroll to position [3024, 0]
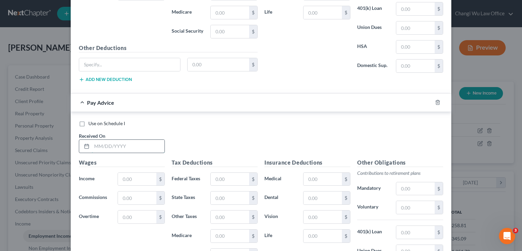
click at [107, 140] on input "text" at bounding box center [128, 146] width 73 height 13
type input "[DATE]"
click at [136, 173] on input "text" at bounding box center [137, 179] width 38 height 13
type input "161.74"
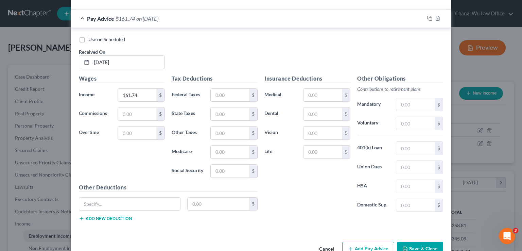
scroll to position [3110, 0]
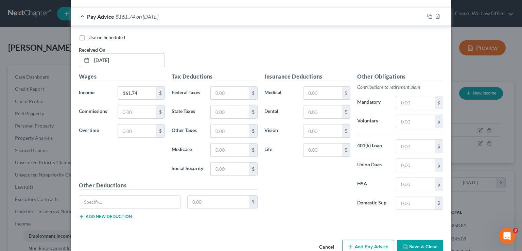
click at [367, 240] on button "Add Pay Advice" at bounding box center [368, 247] width 52 height 14
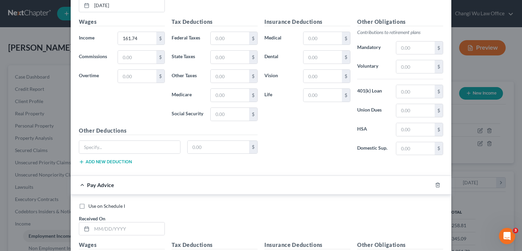
scroll to position [3246, 0]
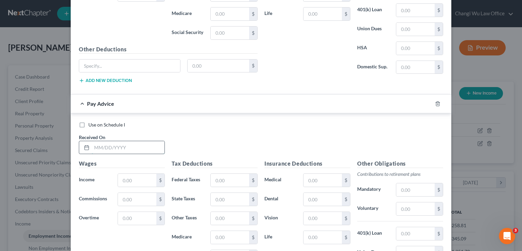
click at [107, 141] on input "text" at bounding box center [128, 147] width 73 height 13
type input "[DATE]"
click at [132, 174] on input "text" at bounding box center [137, 180] width 38 height 13
type input "323.53"
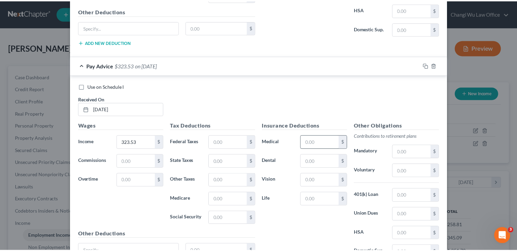
scroll to position [3332, 0]
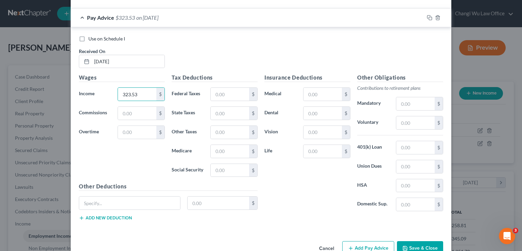
click at [418, 241] on button "Save & Close" at bounding box center [420, 248] width 46 height 14
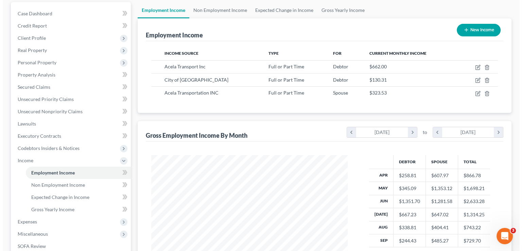
scroll to position [23, 0]
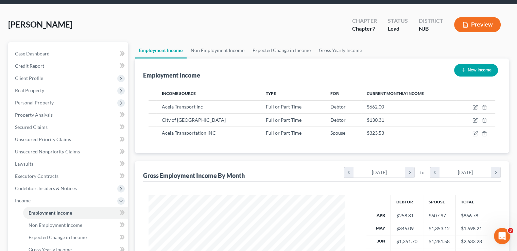
click at [467, 23] on icon "button" at bounding box center [465, 25] width 6 height 6
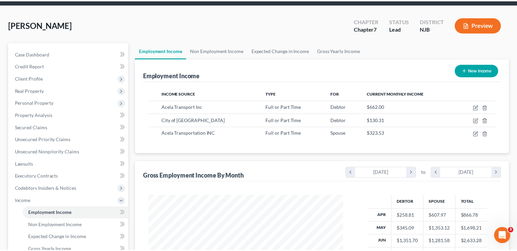
scroll to position [121, 212]
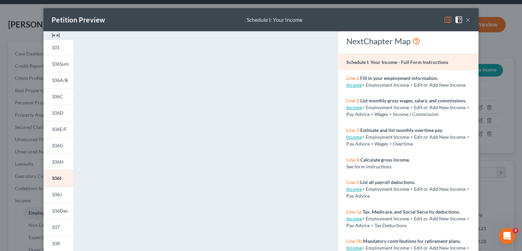
click at [467, 21] on button "×" at bounding box center [468, 20] width 5 height 8
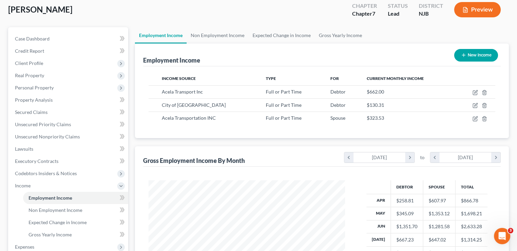
scroll to position [23, 0]
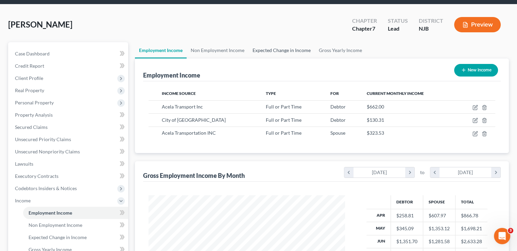
click at [291, 54] on link "Expected Change in Income" at bounding box center [281, 50] width 66 height 16
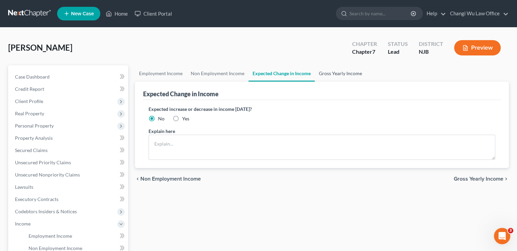
click at [331, 75] on link "Gross Yearly Income" at bounding box center [340, 73] width 51 height 16
